Goal: Task Accomplishment & Management: Manage account settings

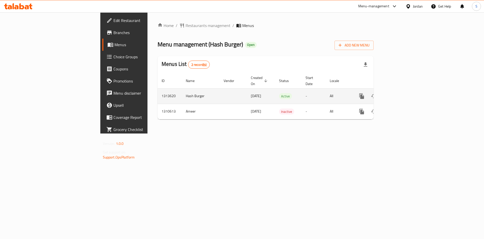
click at [404, 90] on link "enhanced table" at bounding box center [398, 96] width 12 height 12
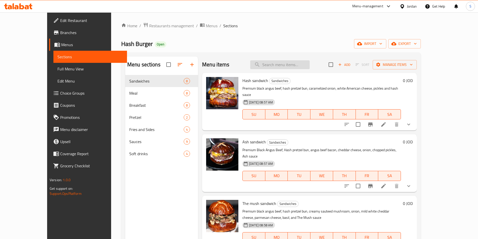
click at [278, 60] on input "search" at bounding box center [279, 64] width 59 height 9
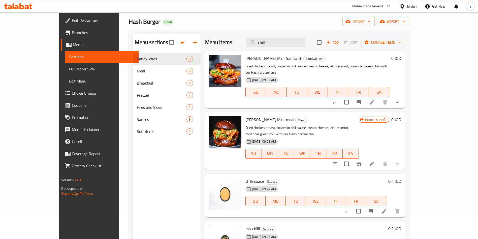
scroll to position [38, 0]
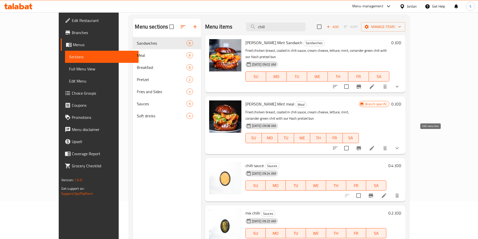
type input "chill"
click at [375, 145] on icon at bounding box center [372, 148] width 6 height 6
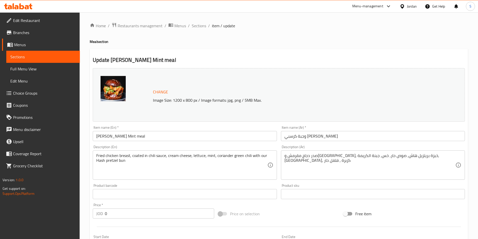
scroll to position [174, 0]
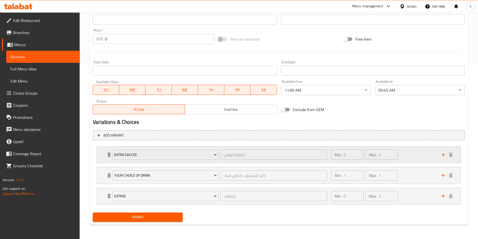
click at [103, 156] on div "Extra saucee اضافة صوص ​ Min: 0 ​ Max: 4 ​" at bounding box center [278, 154] width 363 height 16
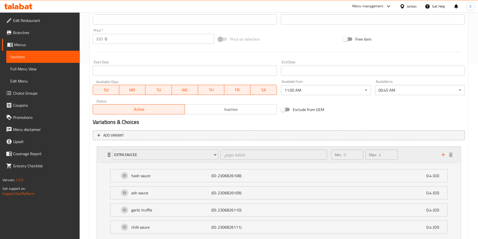
click at [103, 156] on div "Extra saucee اضافة صوص ​ Min: 0 ​ Max: 4 ​" at bounding box center [278, 154] width 363 height 16
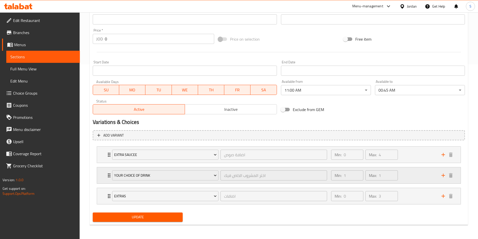
click at [104, 182] on div "Your Choice Of Drink اختر المشروب الخاص فيك ​ Min: 1 ​ Max: 1 ​" at bounding box center [278, 175] width 363 height 16
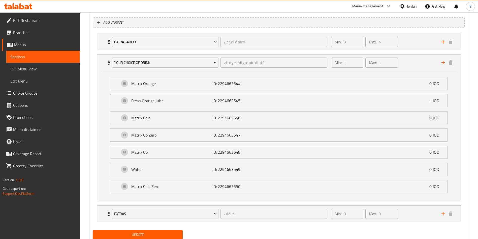
scroll to position [288, 0]
click at [103, 214] on div "Extras اضافات ​ Min: 0 ​ Max: 3 ​" at bounding box center [278, 213] width 363 height 16
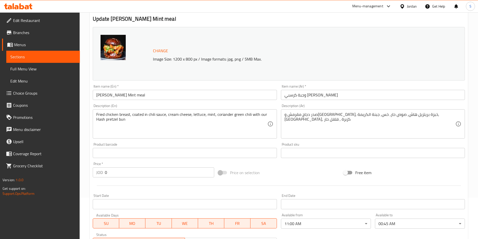
scroll to position [0, 0]
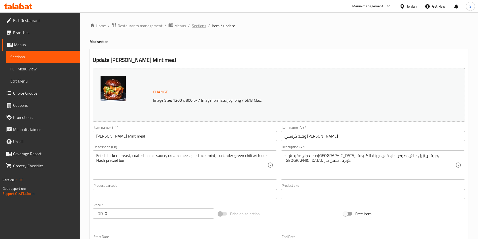
click at [200, 24] on span "Sections" at bounding box center [199, 26] width 14 height 6
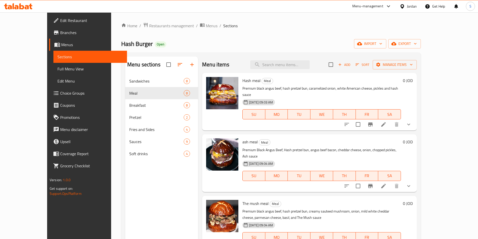
click at [289, 71] on div "Menu items Add Sort Manage items" at bounding box center [309, 64] width 215 height 16
click at [289, 70] on div "Menu items Add Sort Manage items" at bounding box center [309, 64] width 215 height 16
click at [289, 62] on input "search" at bounding box center [279, 64] width 59 height 9
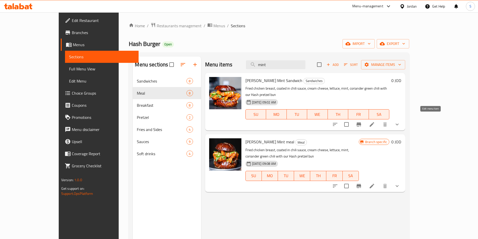
type input "mint"
click at [374, 122] on icon at bounding box center [371, 124] width 5 height 5
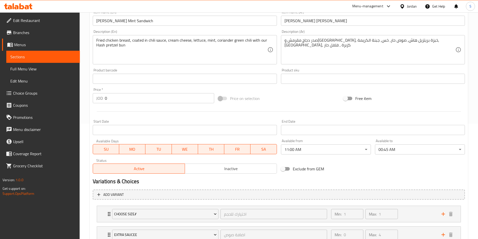
scroll to position [154, 0]
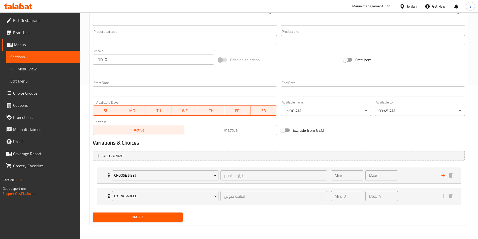
click at [95, 174] on li "CHOOSE SIZE// اختيارك للحجم ​ Min: 1 ​ Max: 1 ​ 100 g (ID: 2306800798) 4.1 JOD …" at bounding box center [279, 175] width 372 height 21
click at [104, 183] on div "CHOOSE SIZE// اختيارك للحجم ​ Min: 1 ​ Max: 1 ​" at bounding box center [278, 175] width 363 height 16
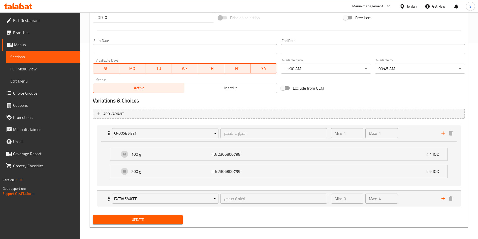
scroll to position [198, 0]
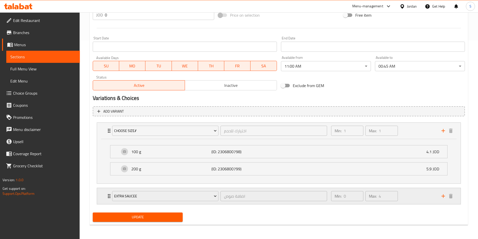
click at [97, 203] on div "Extra saucee اضافة صوص ​ Min: 0 ​ Max: 4 ​" at bounding box center [278, 196] width 363 height 16
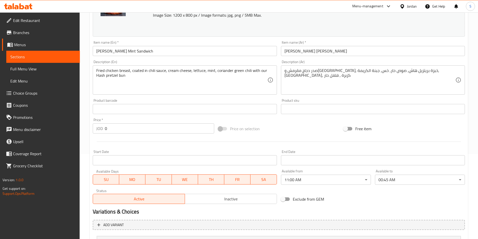
scroll to position [0, 0]
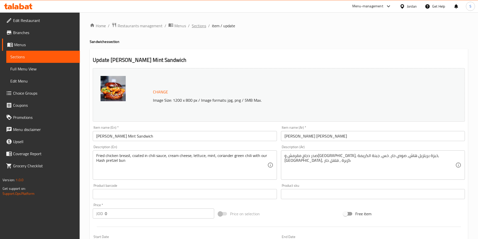
click at [200, 23] on span "Sections" at bounding box center [199, 26] width 14 height 6
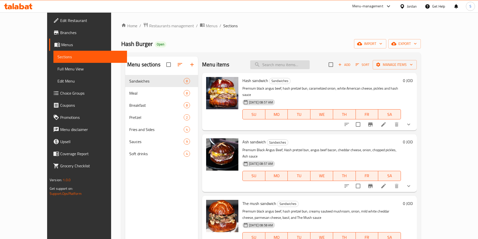
click at [276, 61] on input "search" at bounding box center [279, 64] width 59 height 9
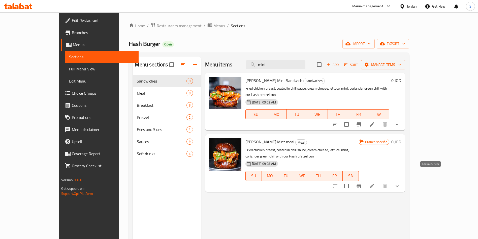
type input "mint"
click at [374, 183] on icon at bounding box center [371, 185] width 5 height 5
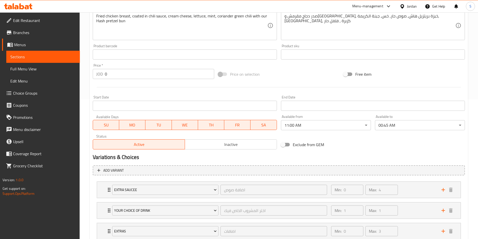
scroll to position [151, 0]
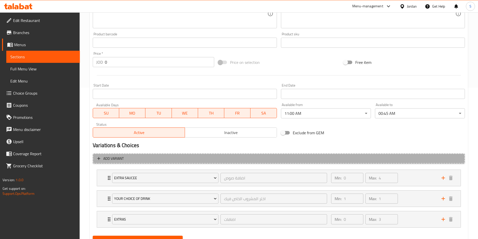
click at [97, 158] on icon "button" at bounding box center [98, 158] width 5 height 5
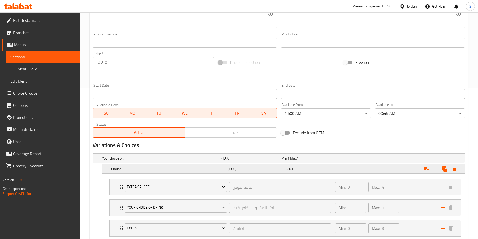
click at [318, 167] on div "0 JOD" at bounding box center [314, 168] width 56 height 5
click at [97, 182] on div "Choice (ID: 0) 0 JOD Name (En) Choice Name (En) Name (Ar) Name (Ar) Price JOD 0…" at bounding box center [279, 179] width 372 height 31
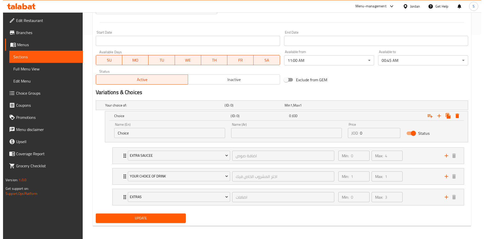
scroll to position [205, 0]
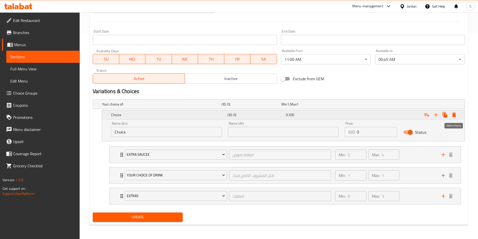
click at [457, 112] on button "Expand" at bounding box center [453, 114] width 9 height 9
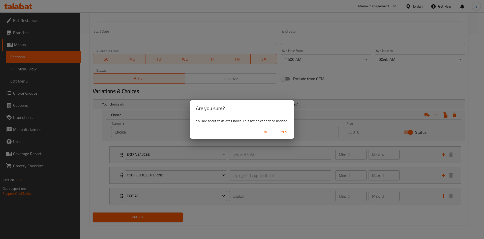
click at [282, 132] on span "Yes" at bounding box center [284, 132] width 12 height 6
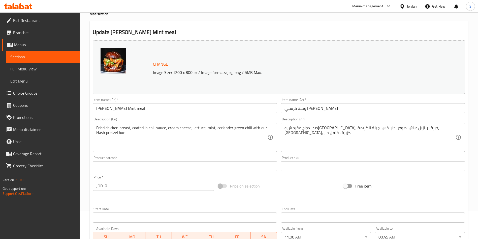
scroll to position [0, 0]
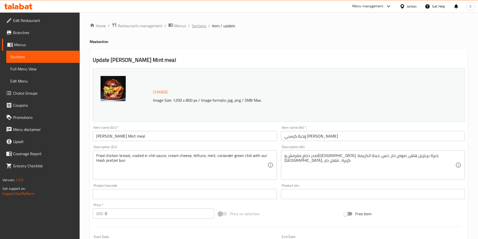
click at [198, 26] on span "Sections" at bounding box center [199, 26] width 14 height 6
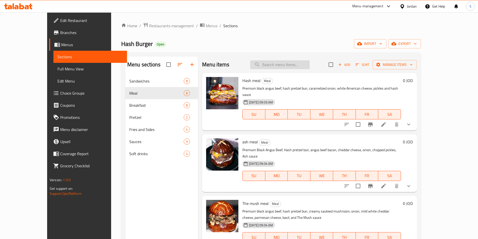
click at [270, 65] on input "search" at bounding box center [279, 64] width 59 height 9
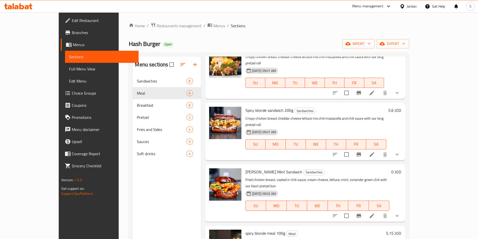
scroll to position [76, 0]
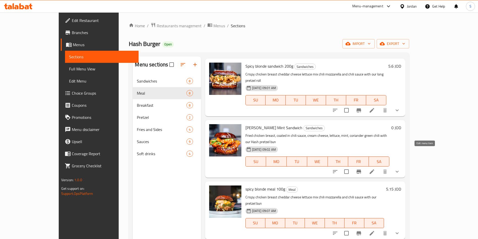
type input "chil"
click at [375, 168] on icon at bounding box center [372, 171] width 6 height 6
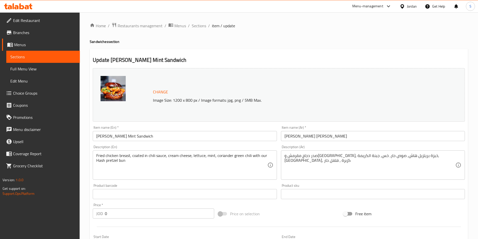
click at [198, 31] on div "Home / Restaurants management / Menus / Sections / item / update Sandwiches sec…" at bounding box center [279, 202] width 378 height 360
click at [198, 27] on span "Sections" at bounding box center [199, 26] width 14 height 6
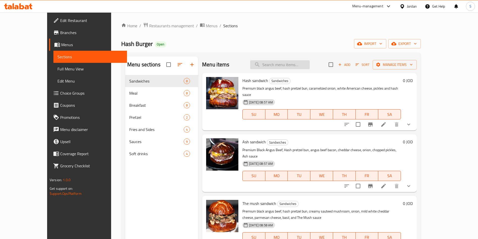
click at [295, 68] on input "search" at bounding box center [279, 64] width 59 height 9
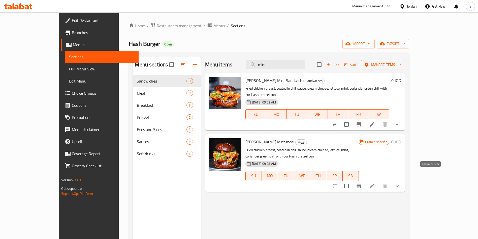
type input "mint"
click at [374, 183] on icon at bounding box center [371, 185] width 5 height 5
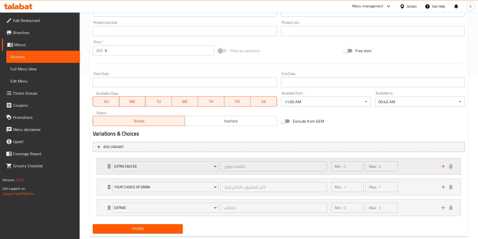
scroll to position [174, 0]
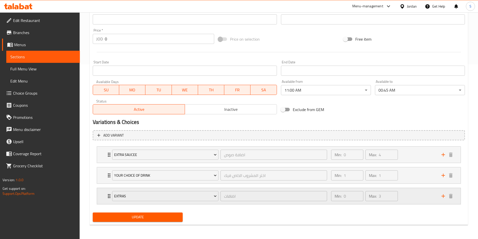
click at [439, 195] on div "Expand" at bounding box center [446, 196] width 15 height 8
click at [443, 195] on icon "add" at bounding box center [443, 196] width 6 height 6
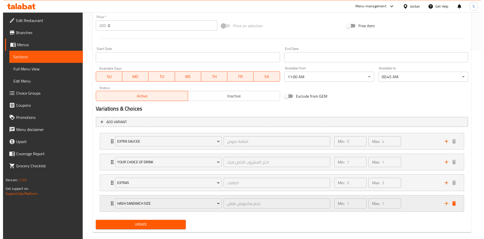
scroll to position [195, 0]
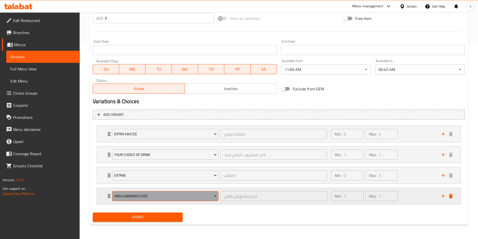
click at [181, 198] on span "Hash Sandwich Size" at bounding box center [165, 196] width 103 height 6
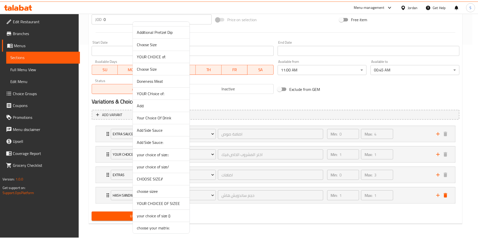
scroll to position [151, 0]
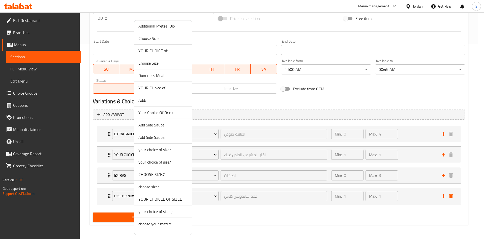
click at [163, 172] on span "CHOOSE SIZE//" at bounding box center [162, 174] width 49 height 6
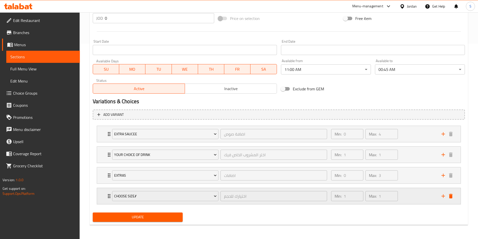
click at [422, 198] on div "Min: 1 ​ Max: 1 ​" at bounding box center [383, 196] width 110 height 16
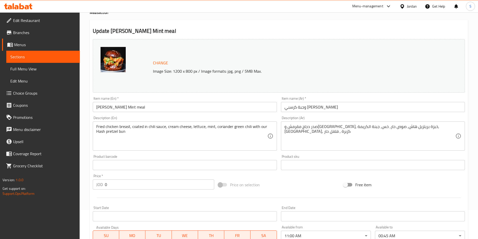
scroll to position [0, 0]
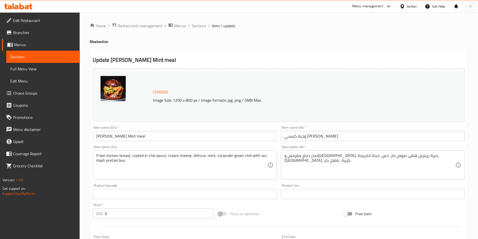
click at [198, 24] on span "Sections" at bounding box center [199, 26] width 14 height 6
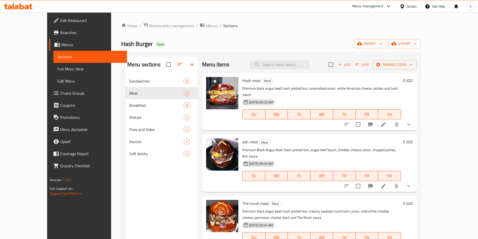
click at [378, 8] on div "Menu-management" at bounding box center [367, 6] width 31 height 6
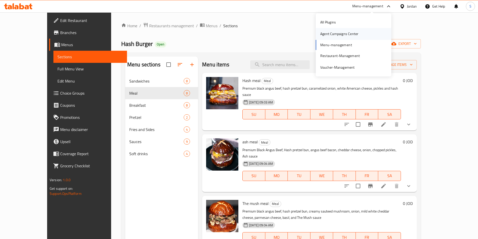
click at [354, 32] on div "Agent Campaigns Center" at bounding box center [339, 34] width 38 height 6
